Goal: Task Accomplishment & Management: Use online tool/utility

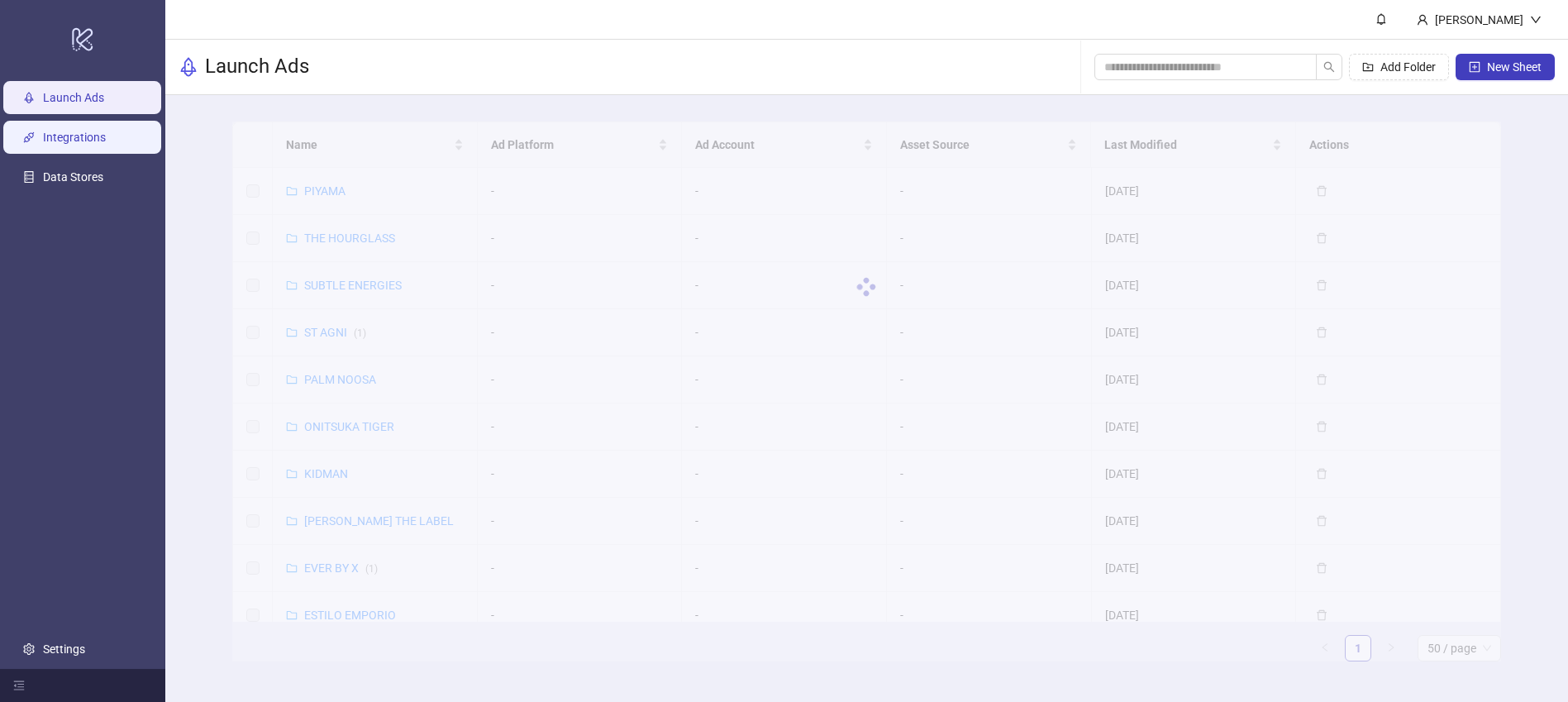
click at [93, 141] on link "Integrations" at bounding box center [75, 137] width 63 height 13
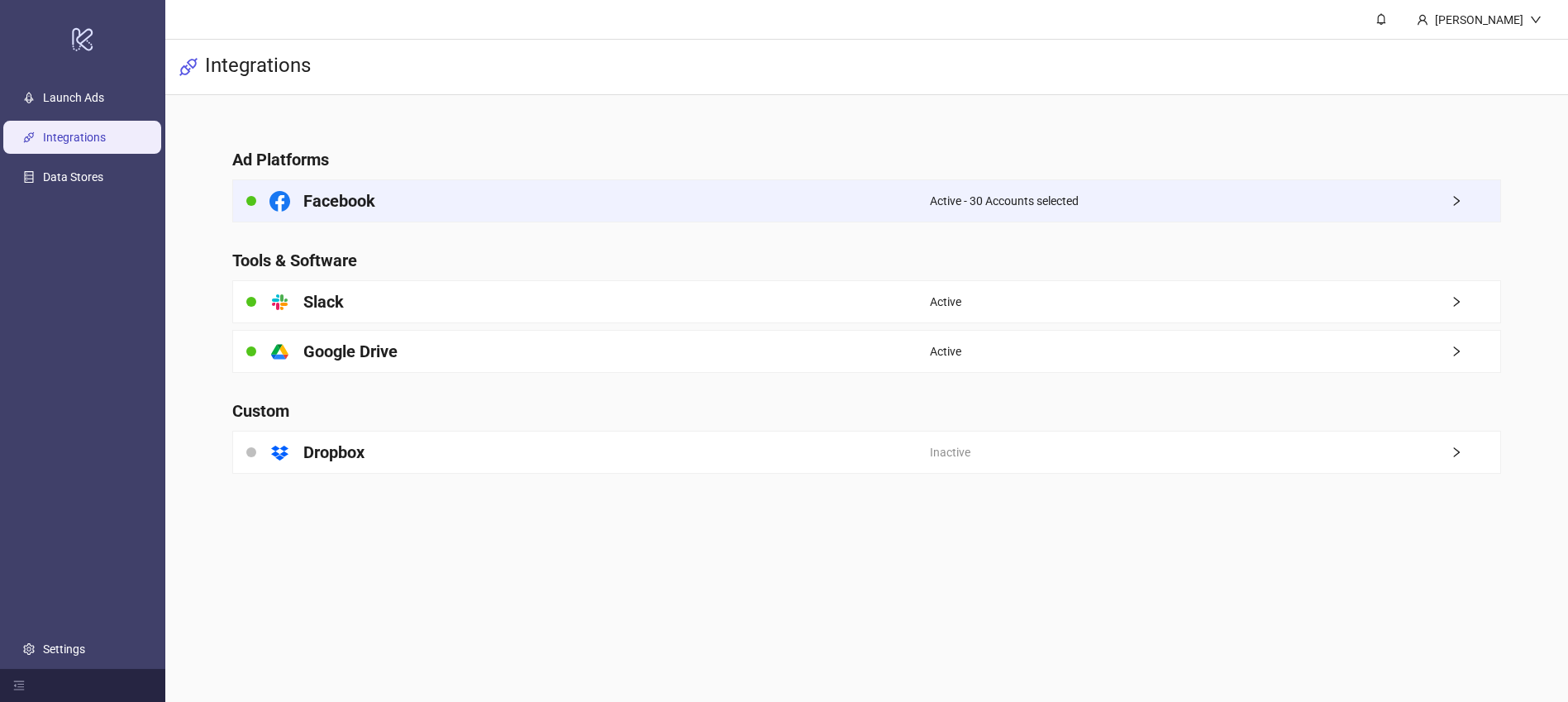
click at [1039, 192] on span "Active - 30 Accounts selected" at bounding box center [1004, 201] width 149 height 18
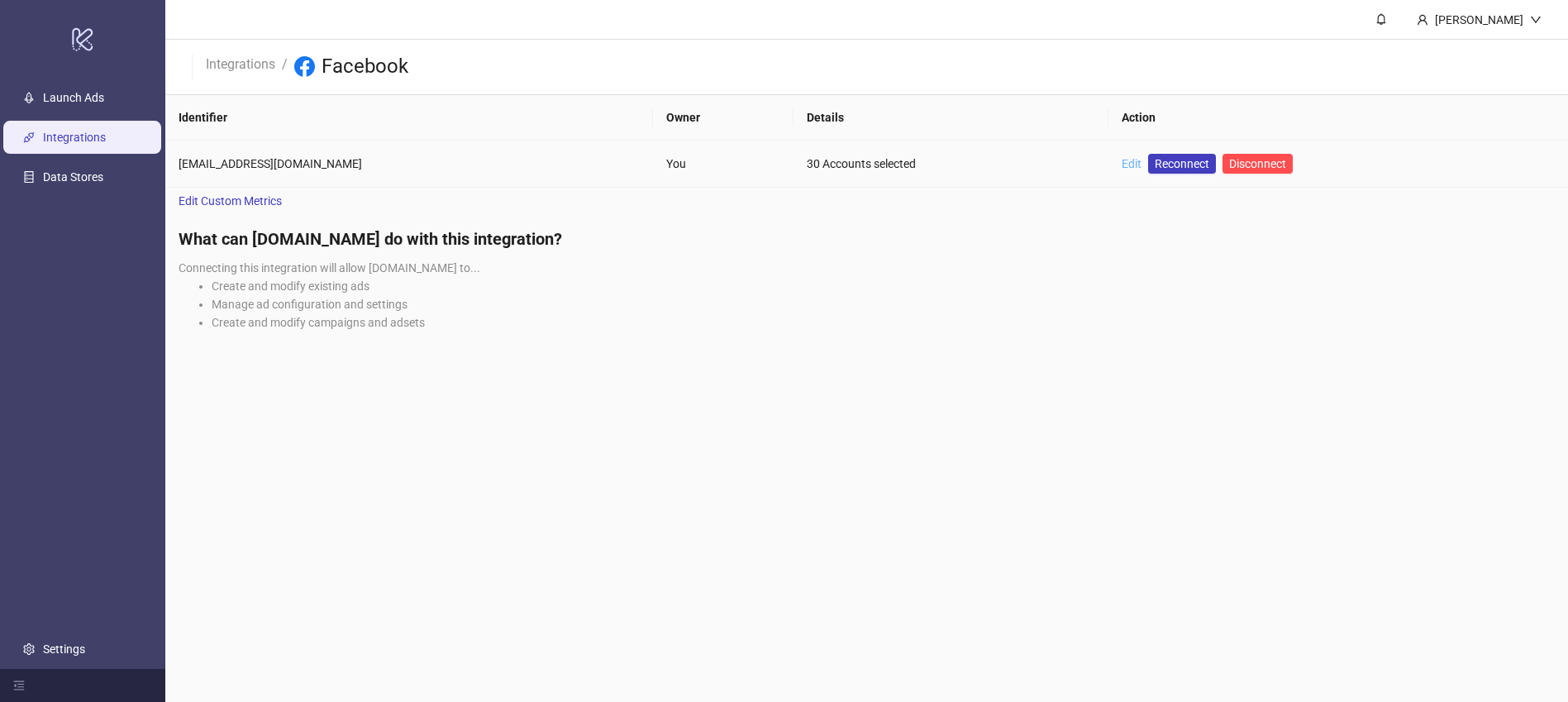
click at [1132, 165] on link "Edit" at bounding box center [1132, 164] width 20 height 13
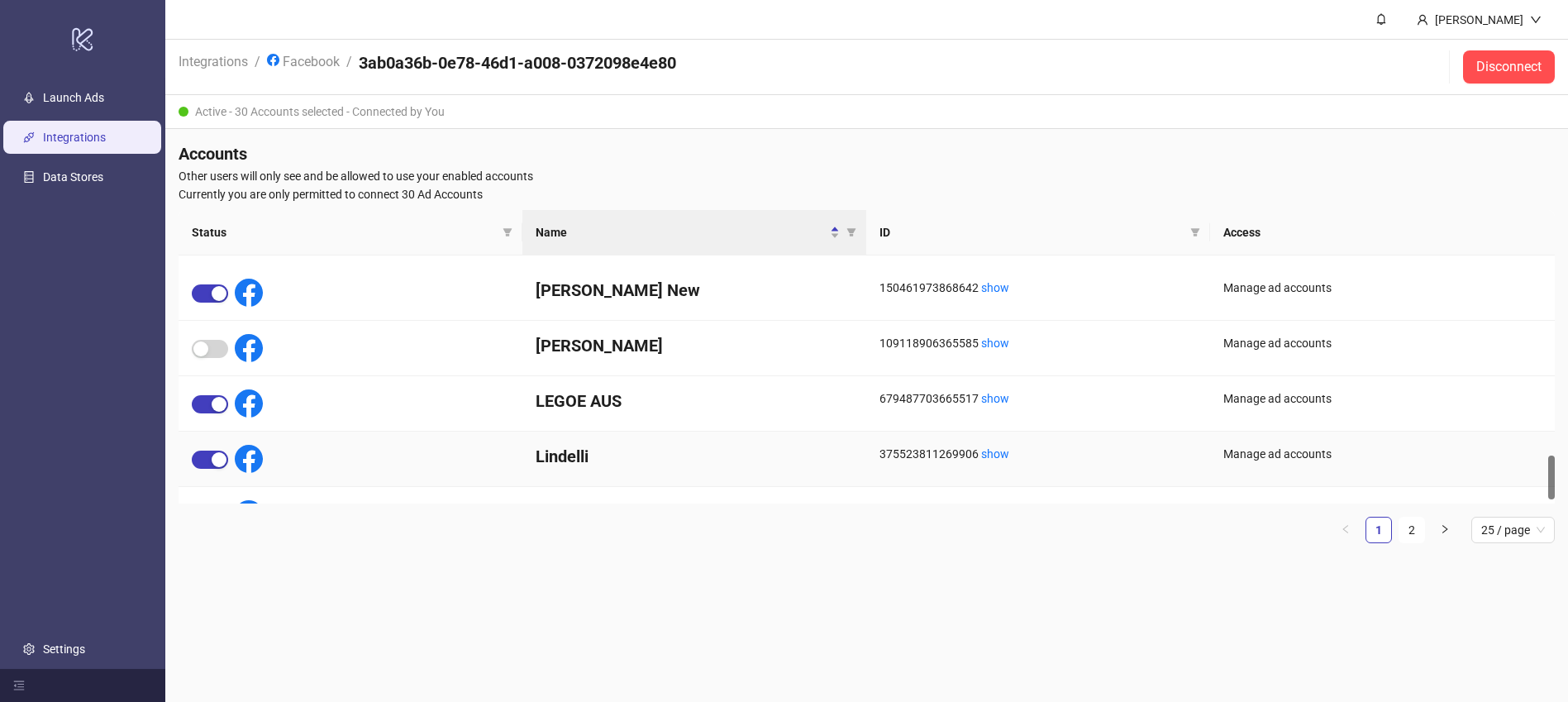
scroll to position [1136, 0]
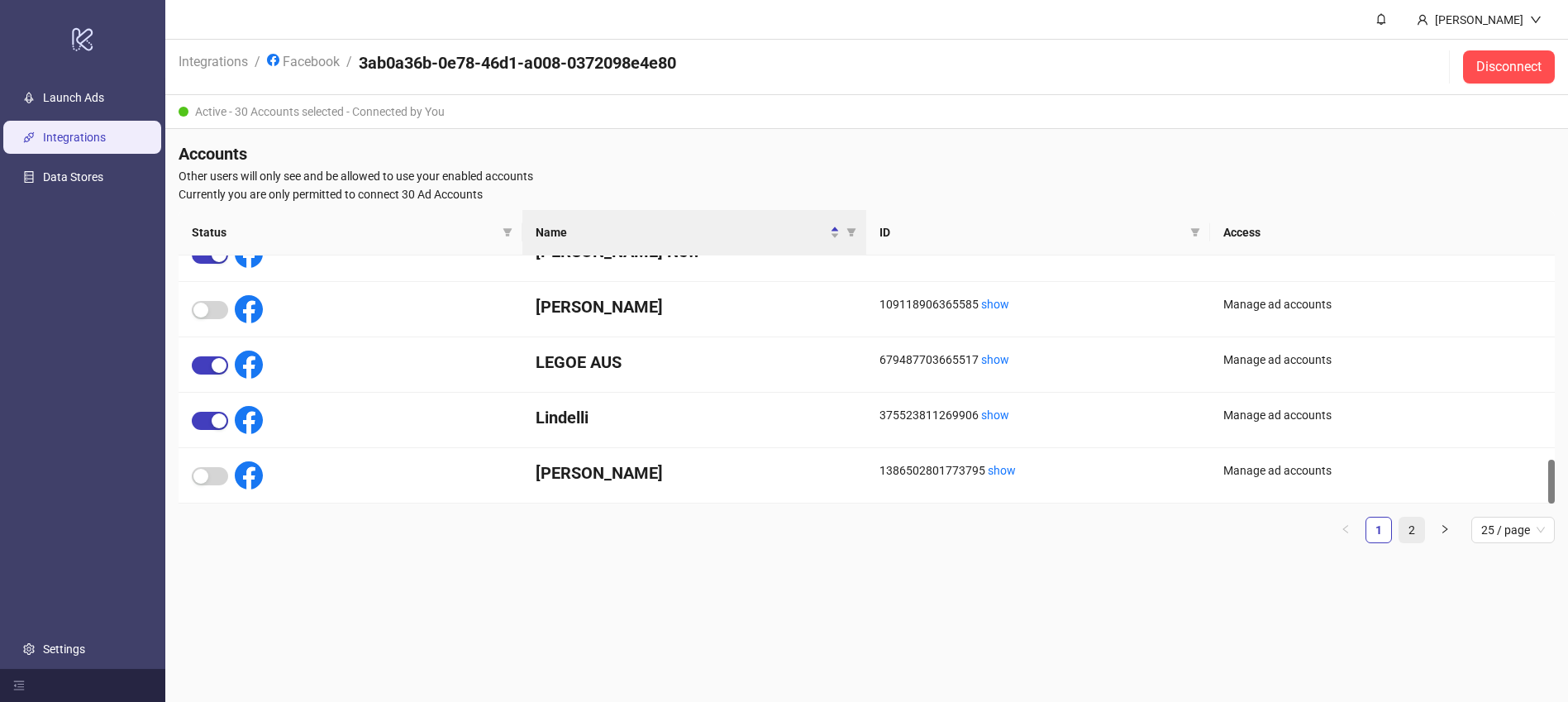
click at [1413, 527] on link "2" at bounding box center [1412, 529] width 25 height 25
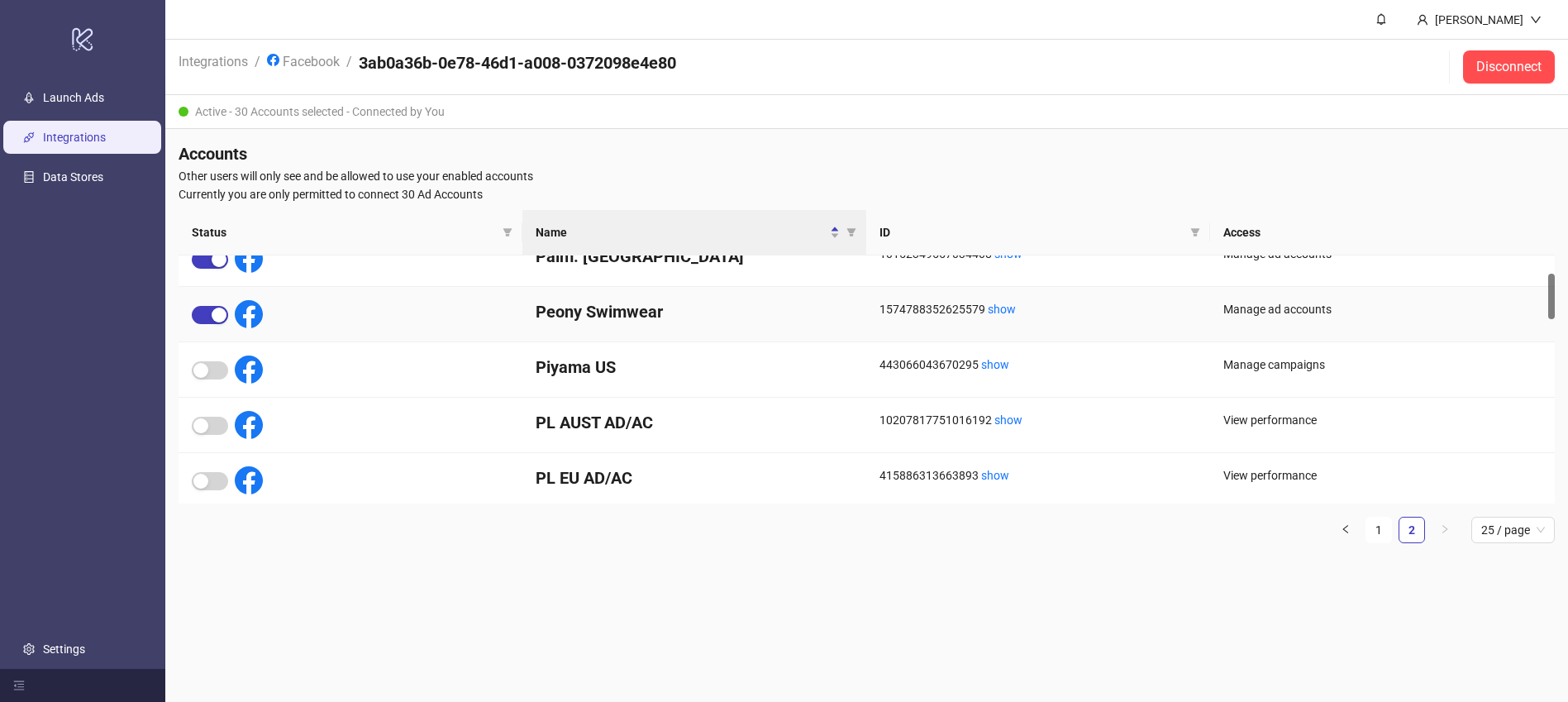
scroll to position [0, 0]
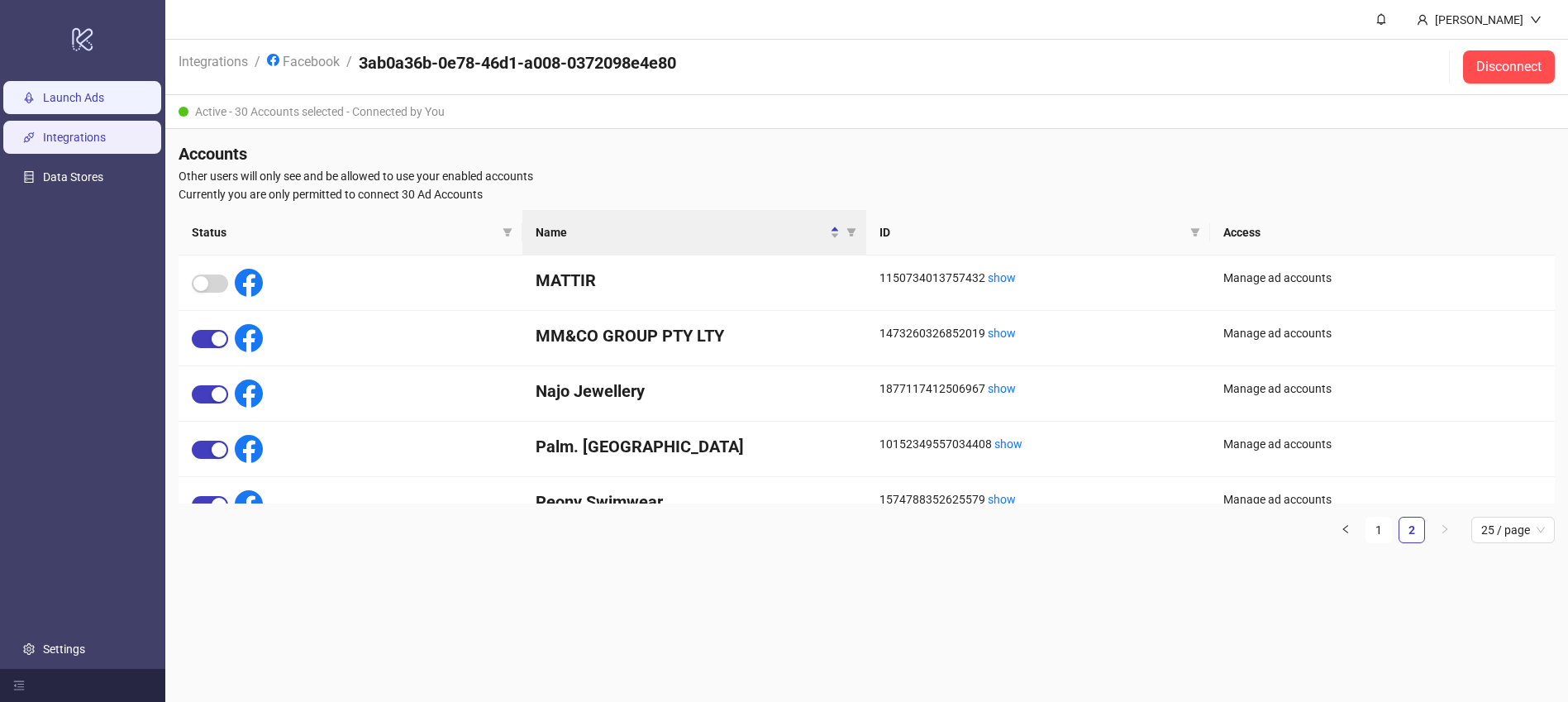
click at [69, 91] on link "Launch Ads" at bounding box center [74, 98] width 61 height 13
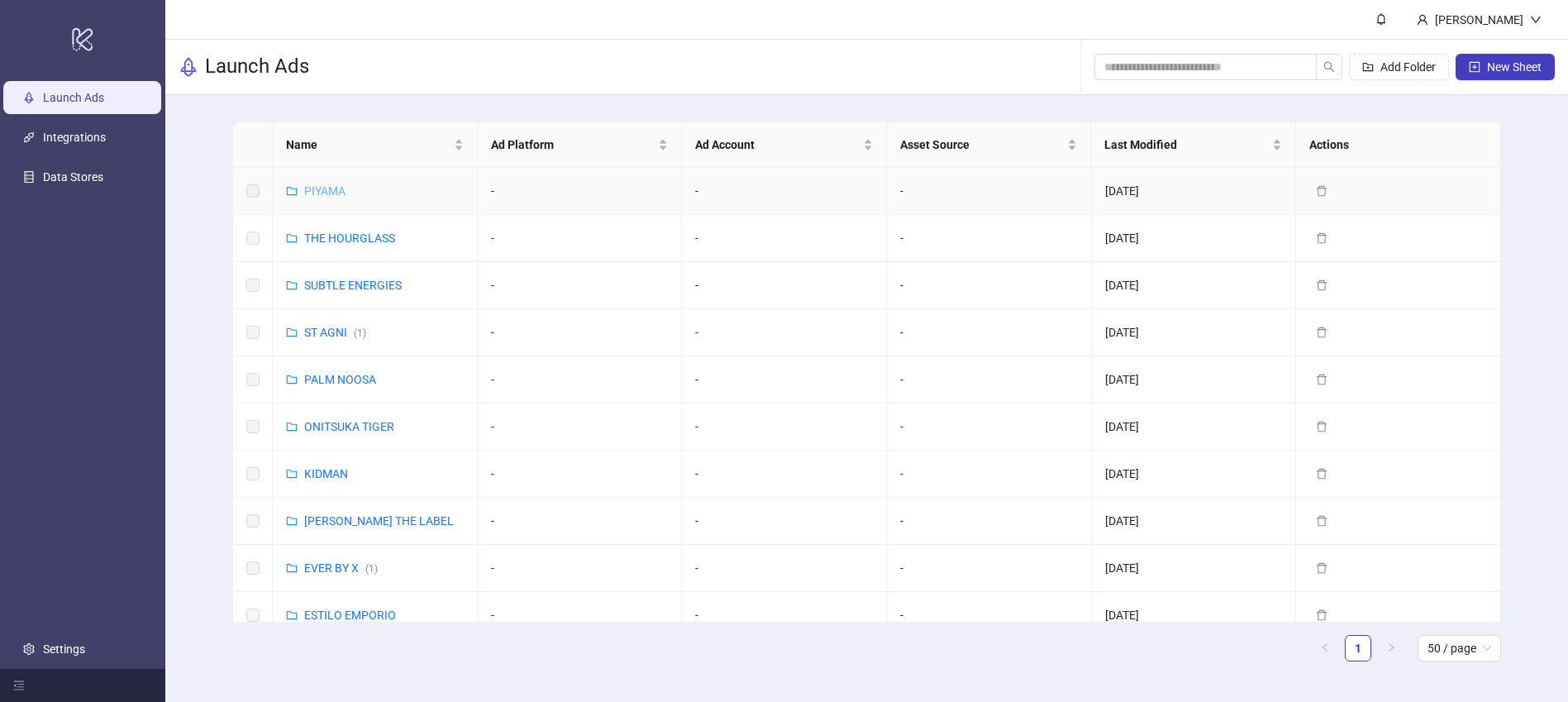
click at [328, 194] on link "PIYAMA" at bounding box center [325, 190] width 41 height 13
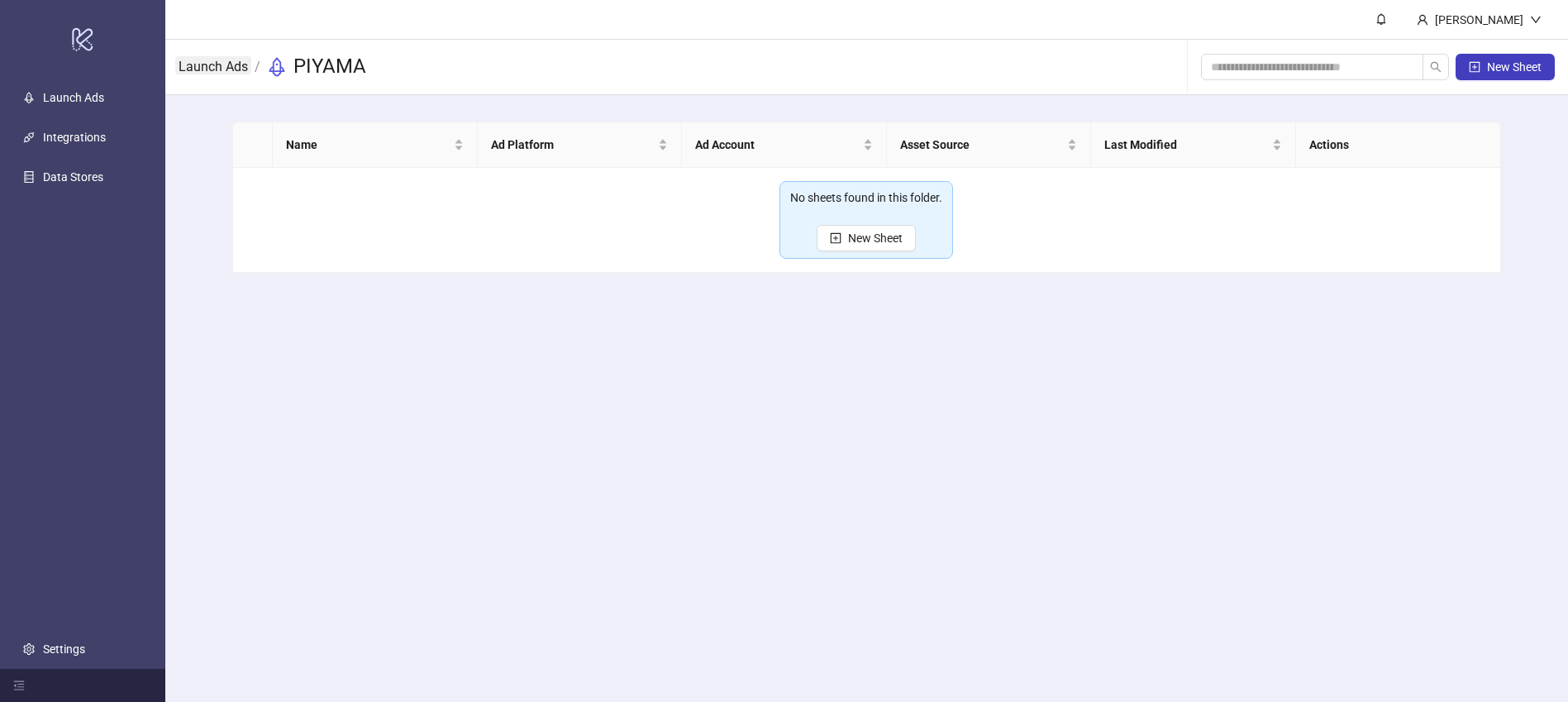
click at [221, 69] on link "Launch Ads" at bounding box center [213, 65] width 76 height 18
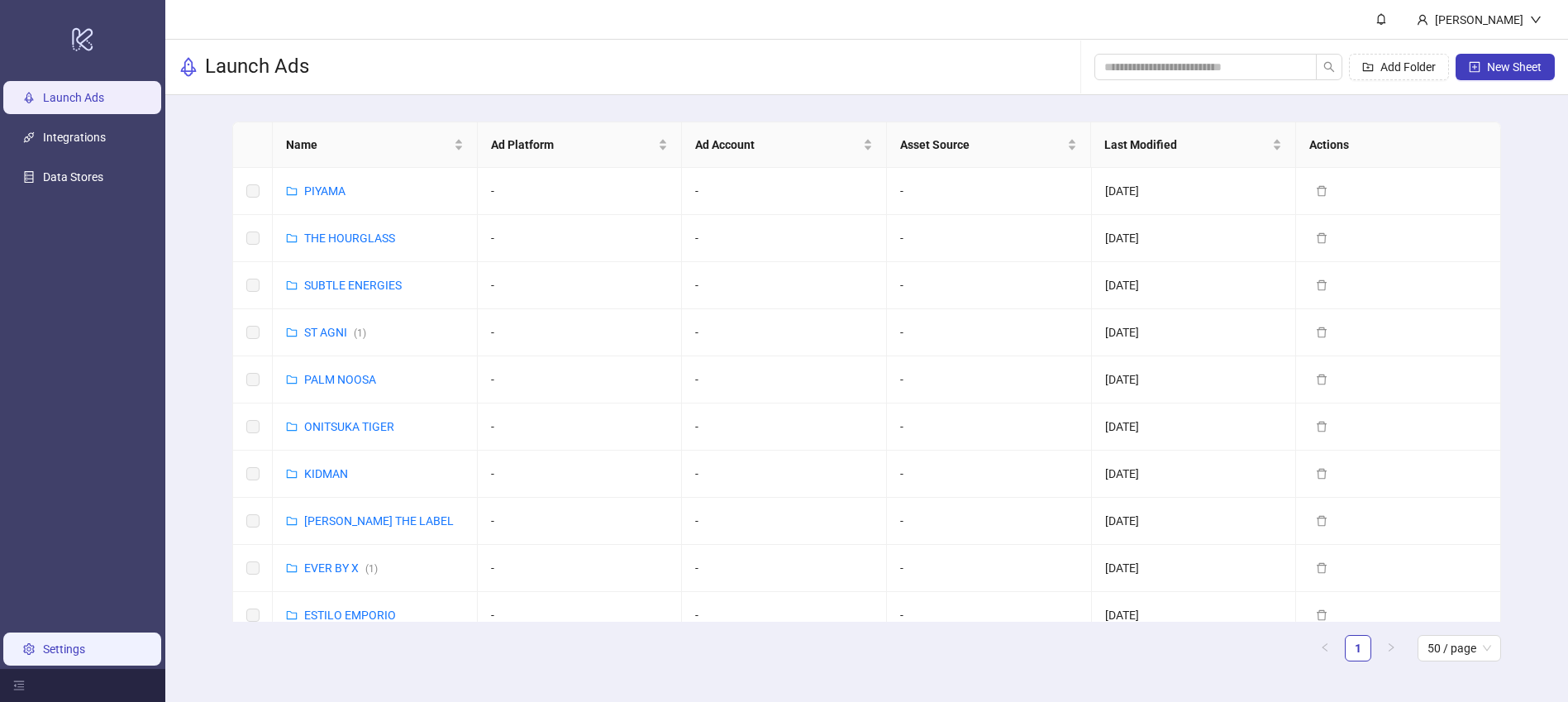
click at [54, 646] on link "Settings" at bounding box center [64, 649] width 42 height 13
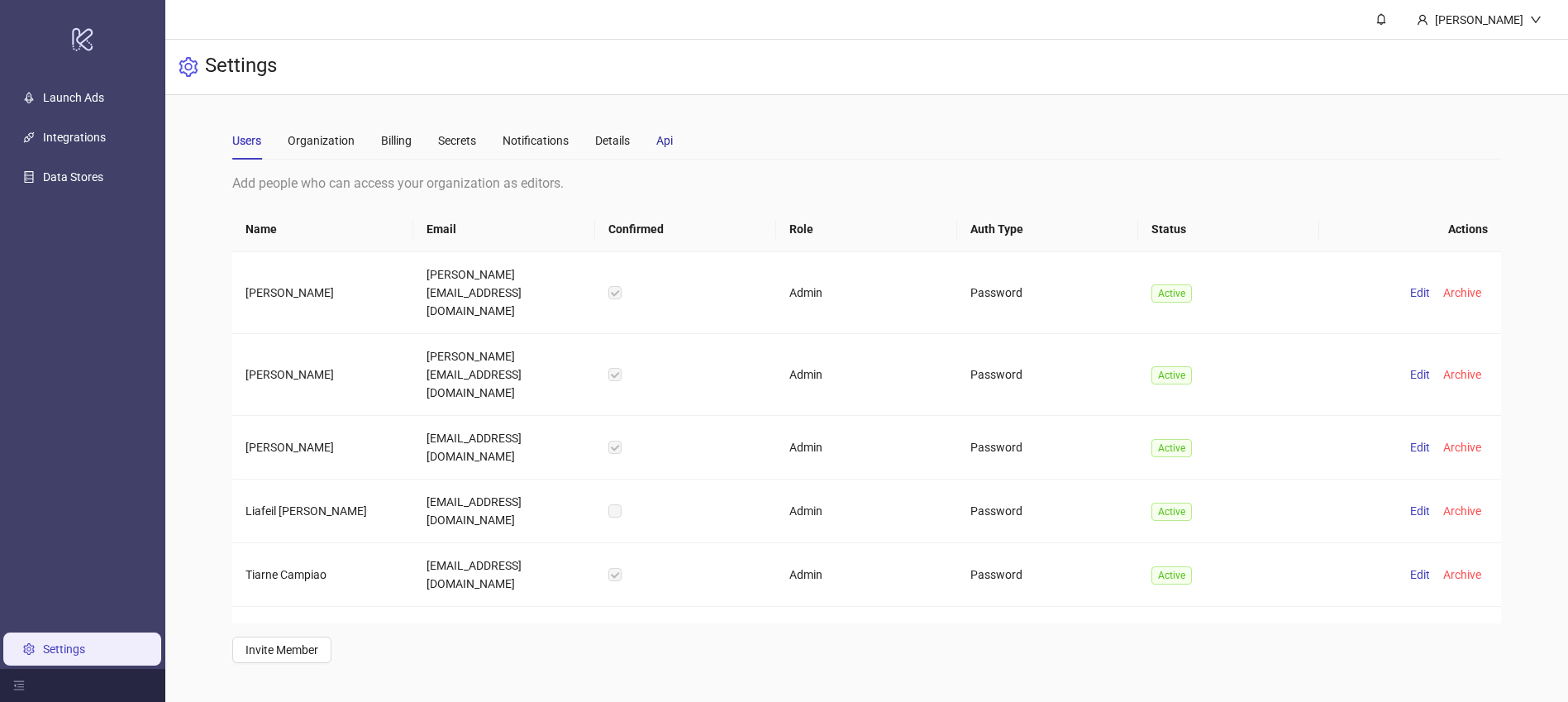
click at [664, 141] on div "Api" at bounding box center [664, 141] width 17 height 18
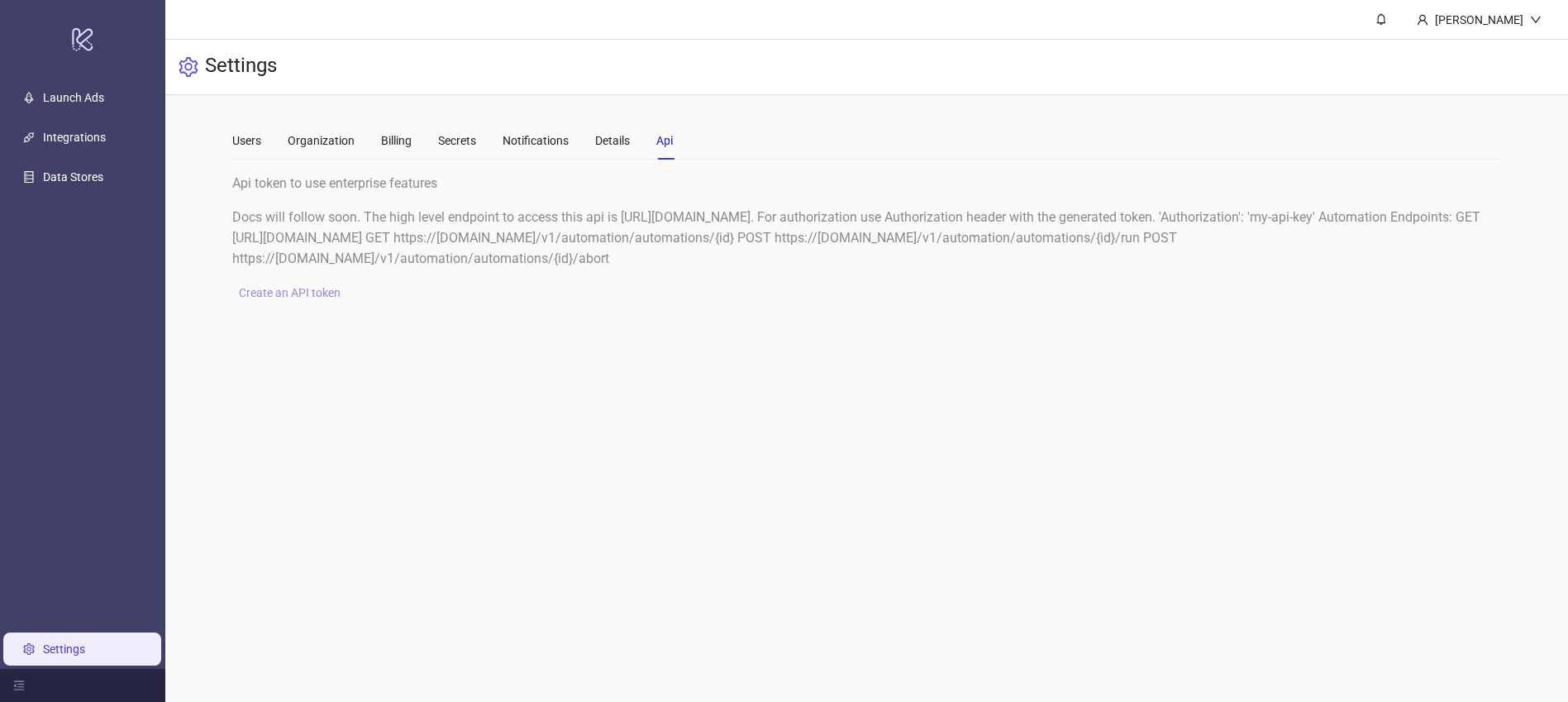
click at [308, 292] on span "Create an API token" at bounding box center [290, 293] width 101 height 13
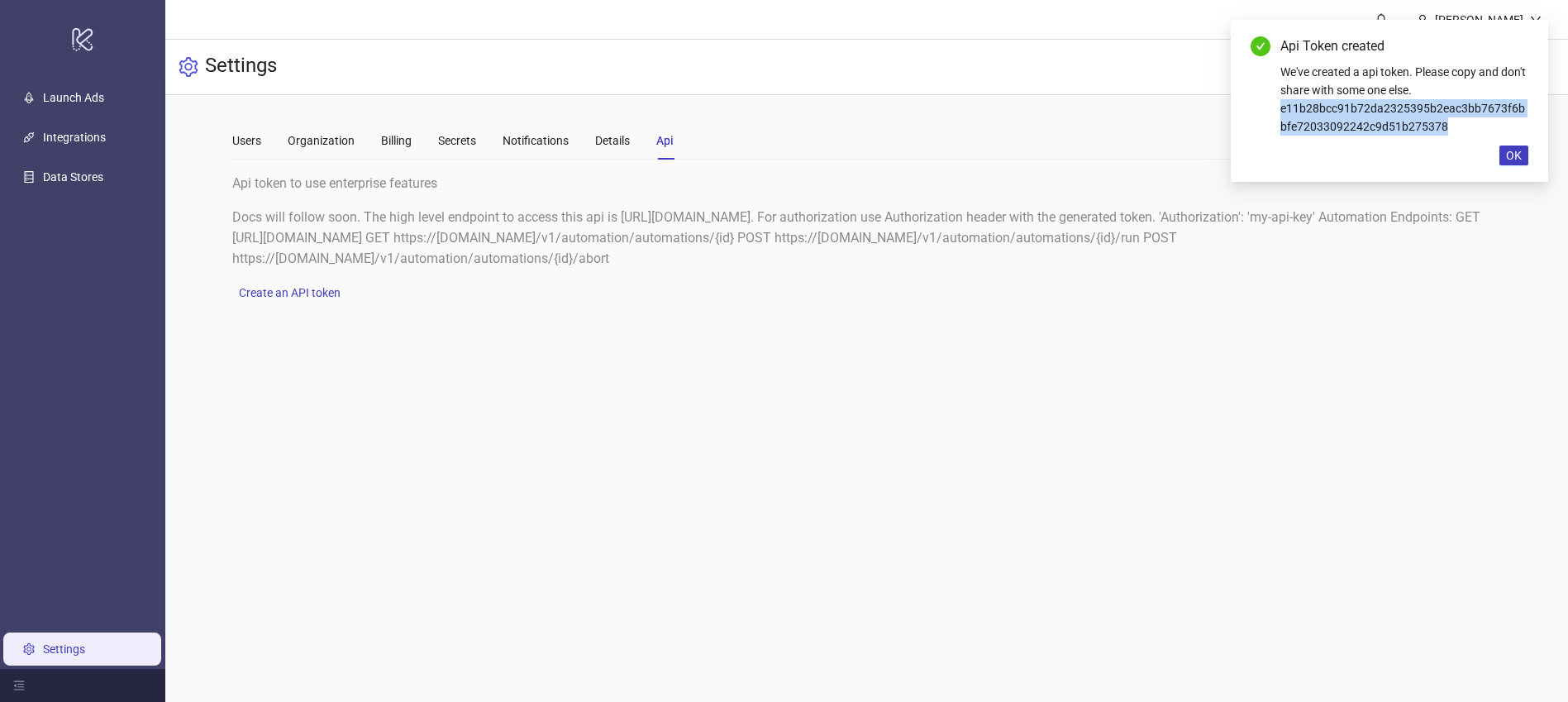
drag, startPoint x: 1279, startPoint y: 109, endPoint x: 1459, endPoint y: 122, distance: 180.5
click at [1459, 122] on div "We've created a api token. Please copy and don't share with some one else. e11b…" at bounding box center [1403, 98] width 248 height 73
copy div "e11b28bcc91b72da2325395b2eac3bb7673f6bbfe72033092242c9d51b275378"
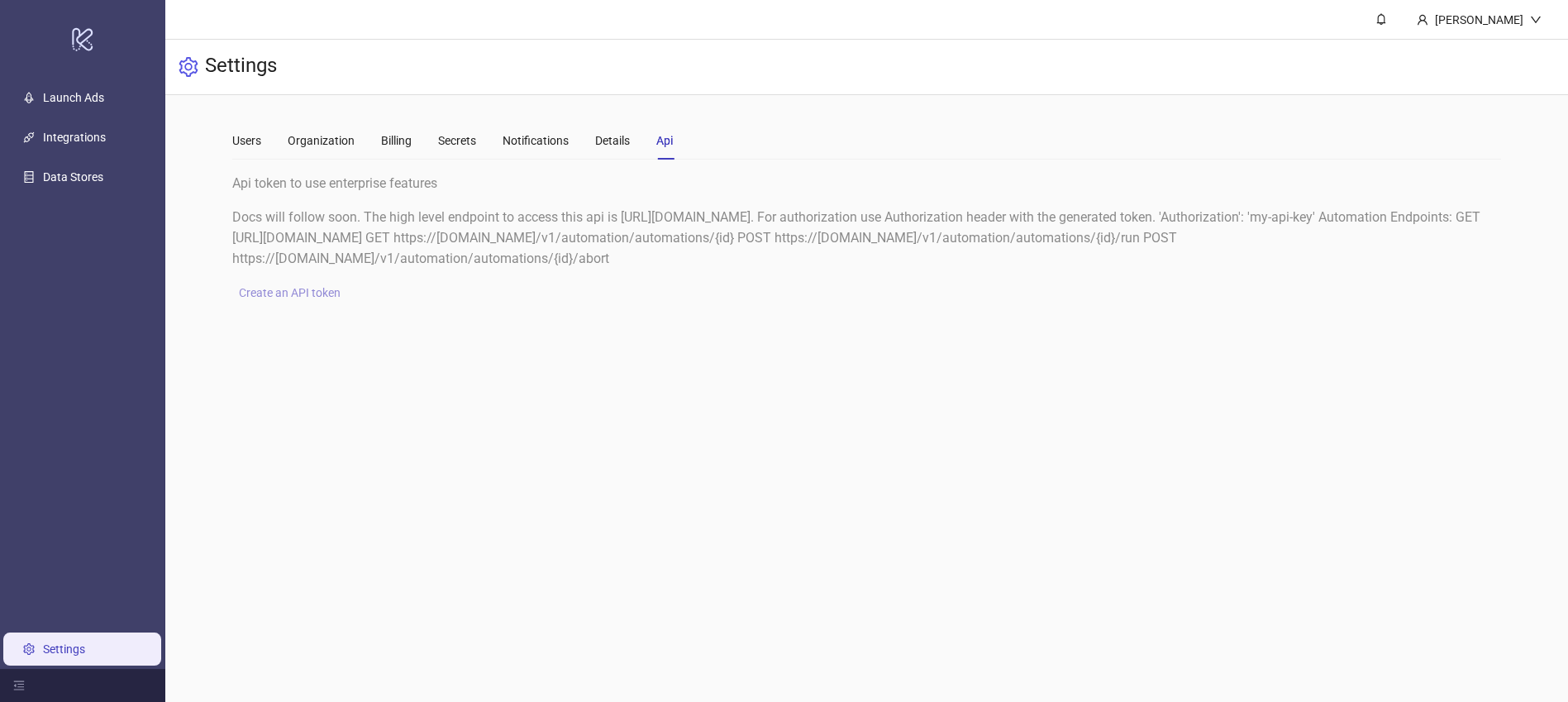
click at [308, 292] on span "Create an API token" at bounding box center [290, 293] width 101 height 13
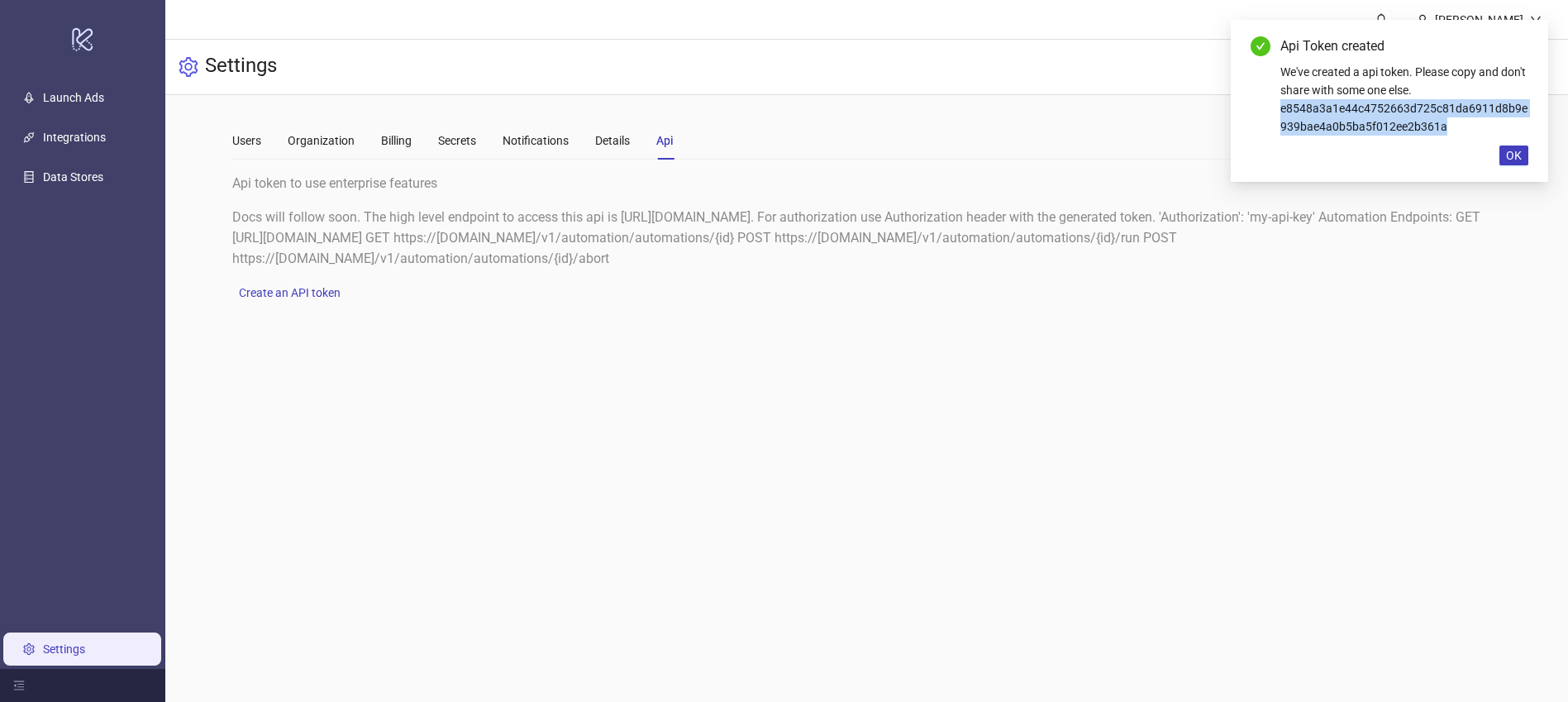
drag, startPoint x: 1447, startPoint y: 127, endPoint x: 1281, endPoint y: 111, distance: 166.8
click at [1281, 111] on div "We've created a api token. Please copy and don't share with some one else. e854…" at bounding box center [1403, 98] width 248 height 73
copy div "e8548a3a1e44c4752663d725c81da6911d8b9e939bae4a0b5ba5f012ee2b361a"
click at [1516, 151] on span "OK" at bounding box center [1513, 155] width 16 height 13
